Goal: Obtain resource: Obtain resource

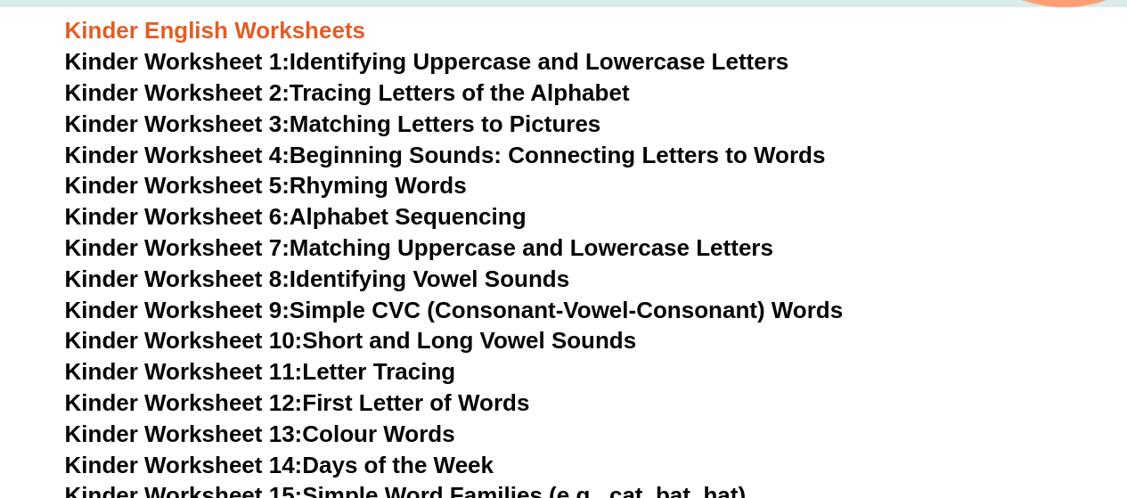
scroll to position [619, 0]
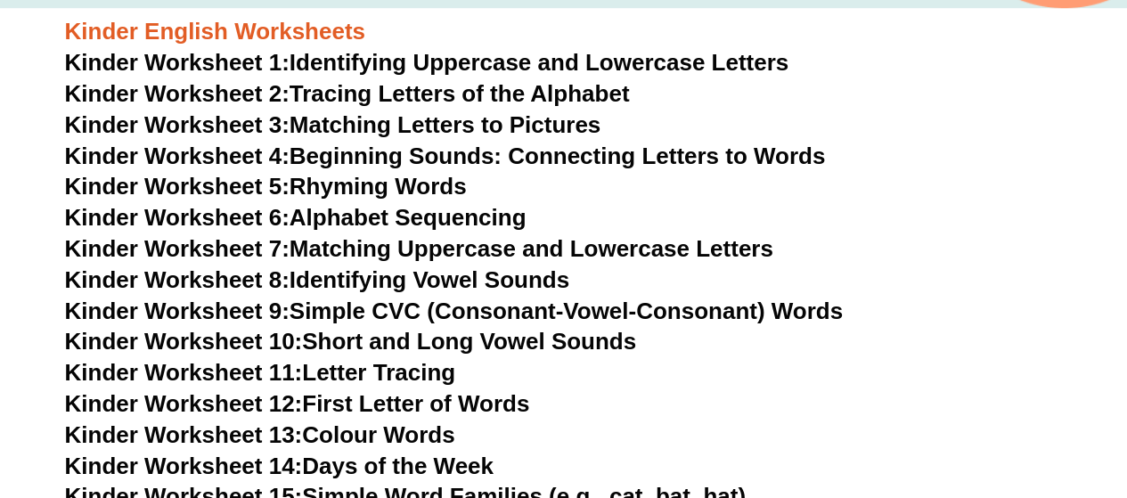
click at [246, 64] on span "Kinder Worksheet 1:" at bounding box center [177, 62] width 225 height 27
click at [212, 91] on span "Kinder Worksheet 2:" at bounding box center [177, 93] width 225 height 27
click at [212, 151] on span "Kinder Worksheet 4:" at bounding box center [177, 156] width 225 height 27
click at [225, 250] on span "Kinder Worksheet 7:" at bounding box center [177, 248] width 225 height 27
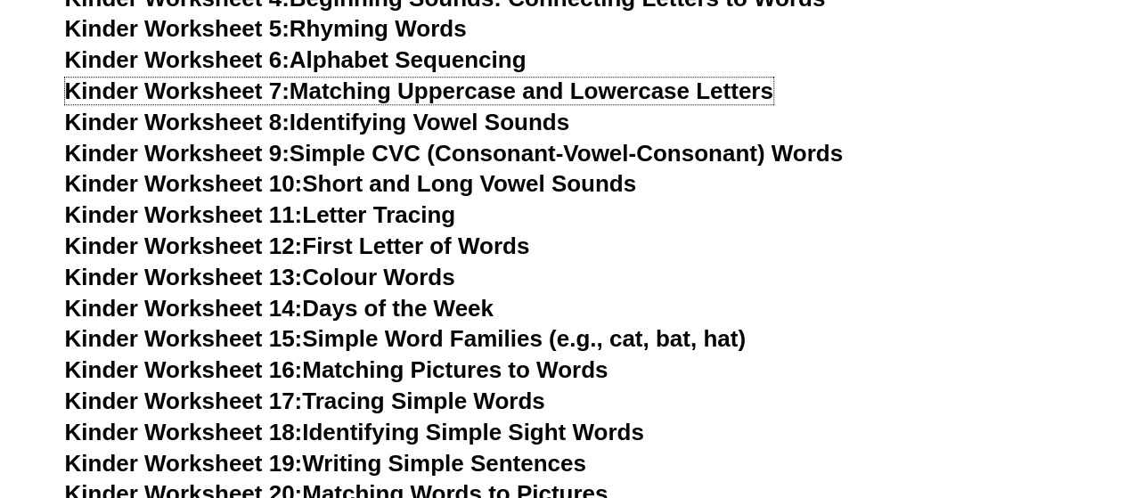
scroll to position [825, 0]
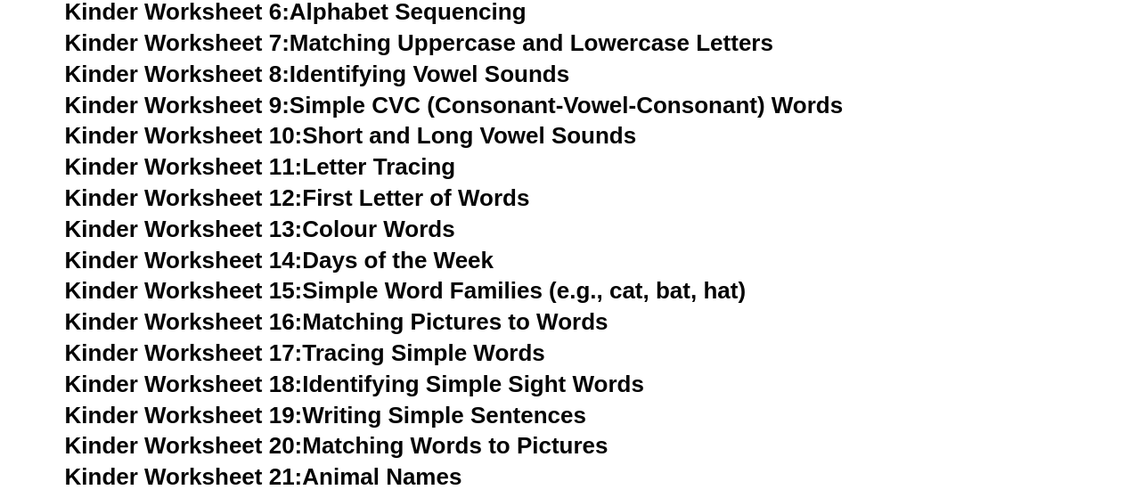
click at [207, 204] on span "Kinder Worksheet 12:" at bounding box center [184, 197] width 238 height 27
click at [307, 229] on link "Kinder Worksheet 13: Colour Words" at bounding box center [260, 229] width 390 height 27
click at [342, 265] on link "Kinder Worksheet 14: Days of the Week" at bounding box center [279, 260] width 429 height 27
click at [549, 318] on link "Kinder Worksheet 16: Matching Pictures to Words" at bounding box center [337, 321] width 544 height 27
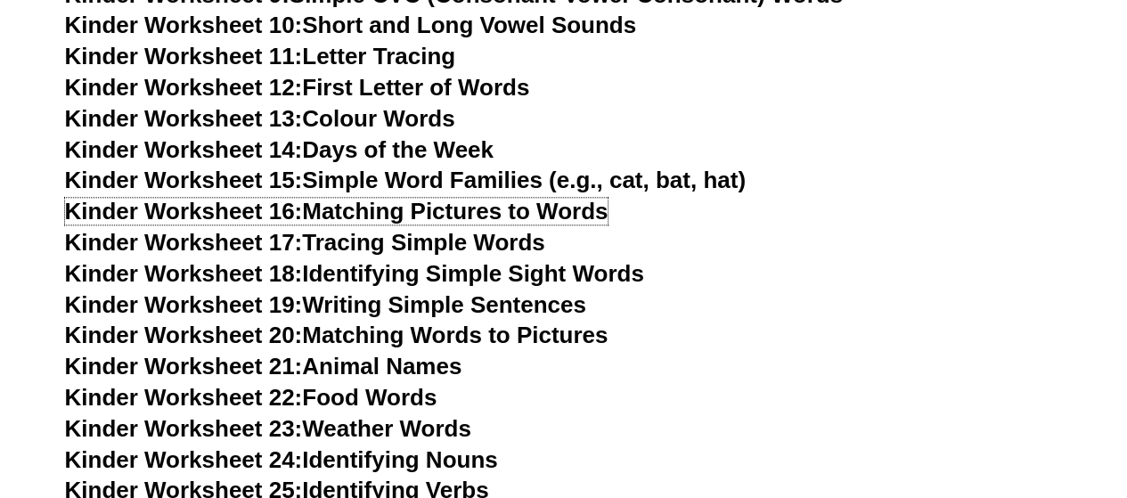
scroll to position [960, 0]
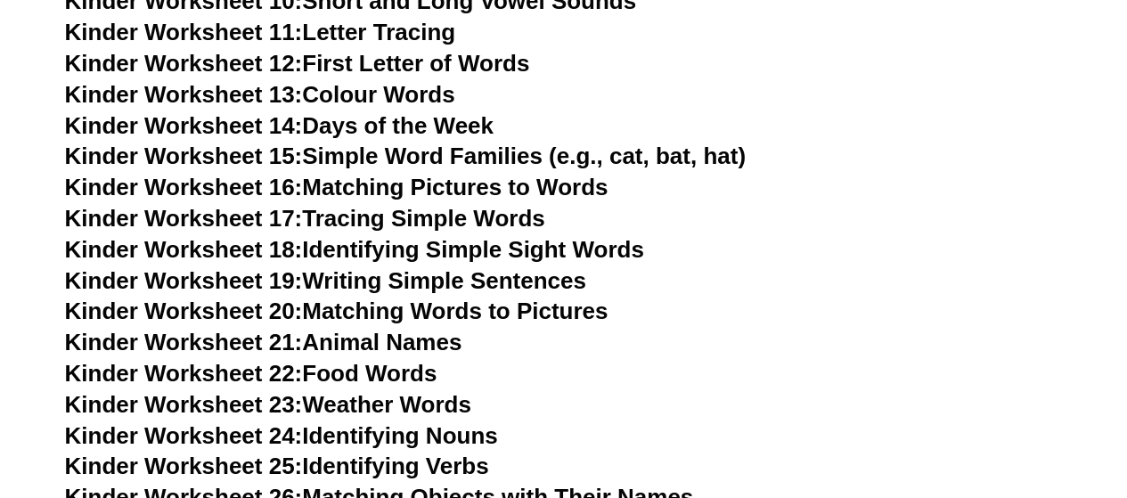
click at [369, 220] on link "Kinder Worksheet 17: Tracing Simple Words" at bounding box center [305, 218] width 480 height 27
